Goal: Navigation & Orientation: Find specific page/section

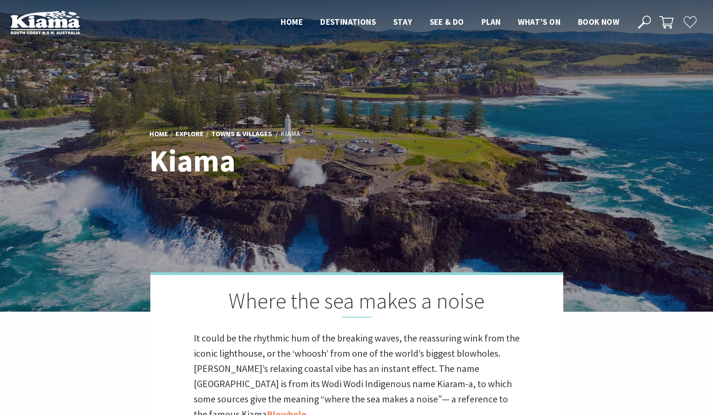
scroll to position [283, 721]
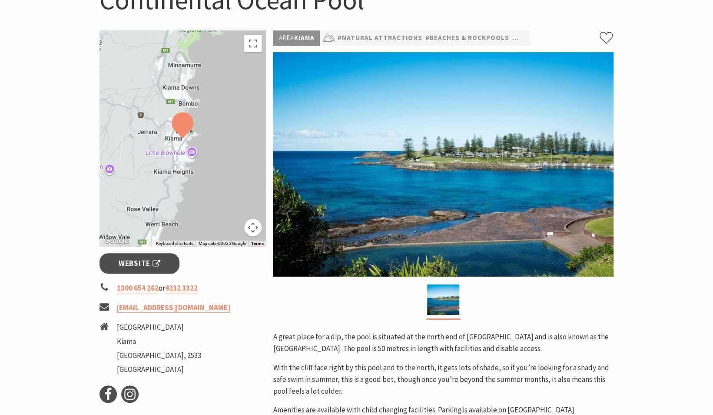
scroll to position [110, 0]
